Goal: Find specific page/section: Find specific page/section

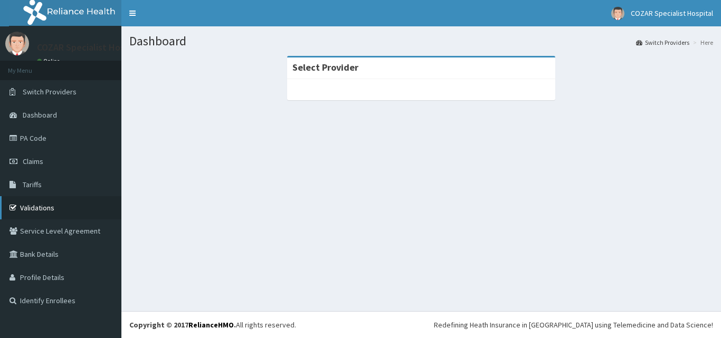
click at [55, 203] on link "Validations" at bounding box center [60, 207] width 121 height 23
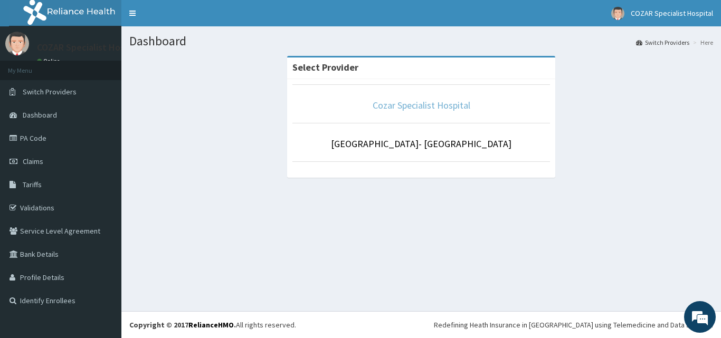
click at [406, 102] on link "Cozar Specialist Hospital" at bounding box center [422, 105] width 98 height 12
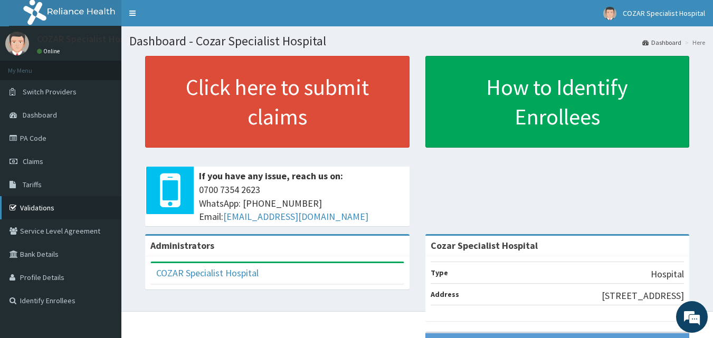
click at [65, 204] on link "Validations" at bounding box center [60, 207] width 121 height 23
